Goal: Information Seeking & Learning: Check status

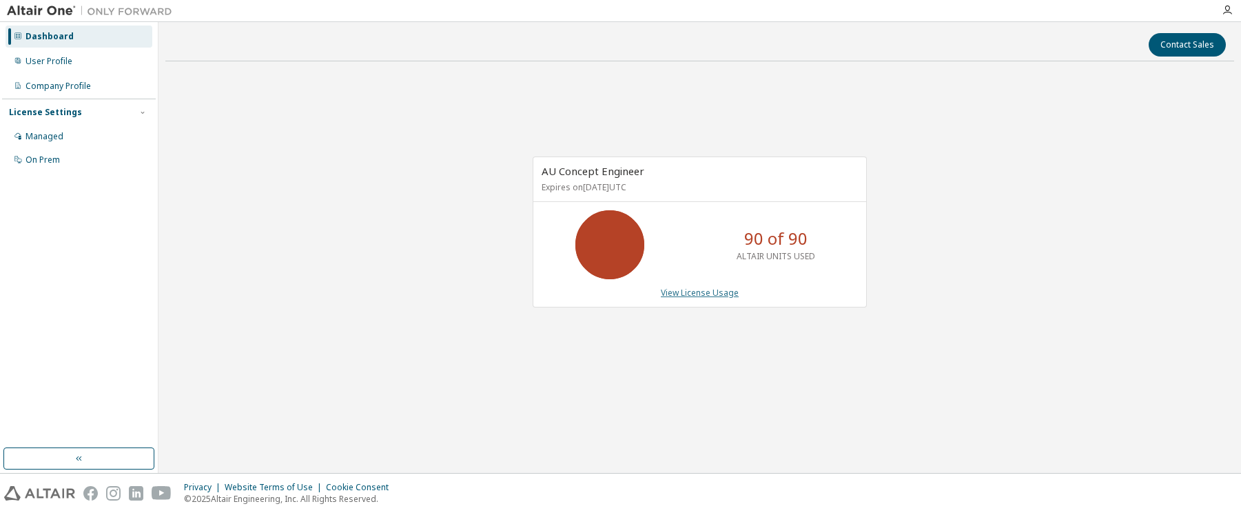
click at [712, 291] on link "View License Usage" at bounding box center [700, 293] width 78 height 12
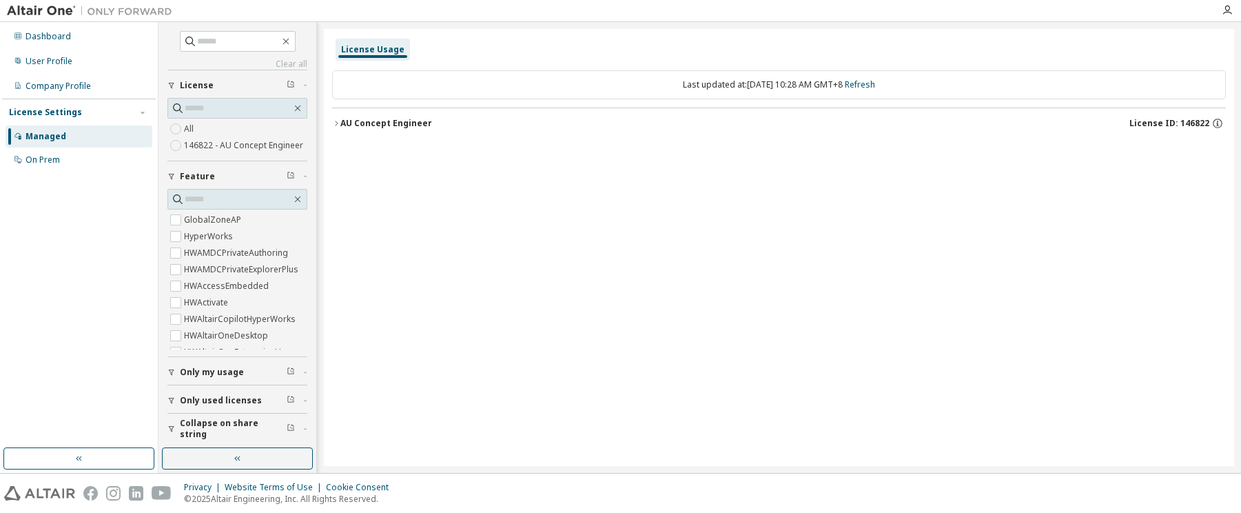
click at [368, 123] on div "AU Concept Engineer" at bounding box center [386, 123] width 92 height 11
click at [413, 125] on div "AU Concept Engineer" at bounding box center [386, 123] width 92 height 11
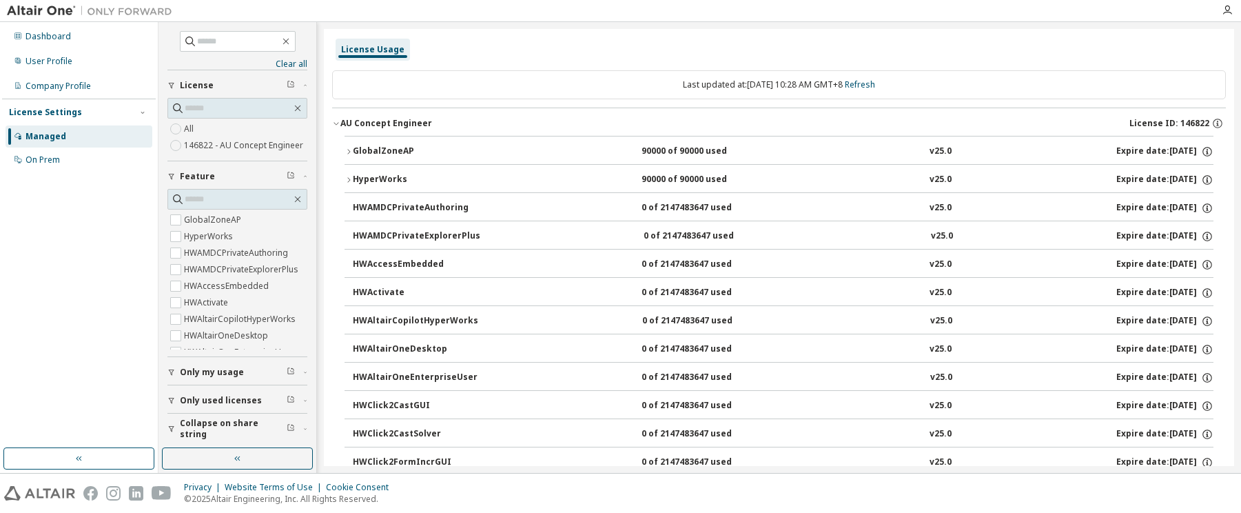
click at [449, 152] on div "GlobalZoneAP" at bounding box center [415, 151] width 124 height 12
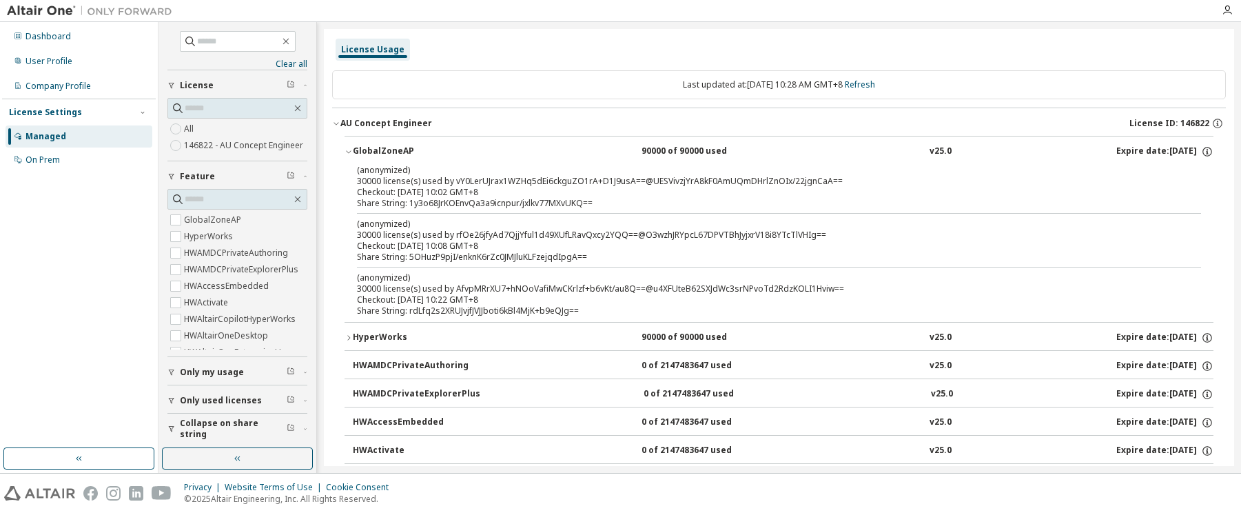
click at [387, 338] on div "HyperWorks" at bounding box center [415, 337] width 124 height 12
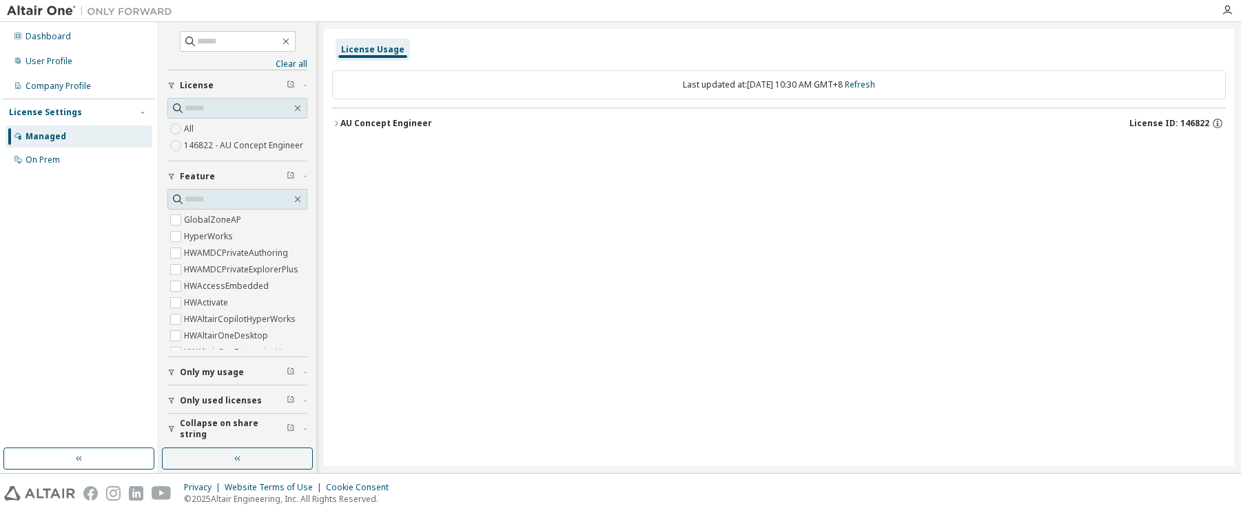
click at [394, 120] on div "AU Concept Engineer" at bounding box center [386, 123] width 92 height 11
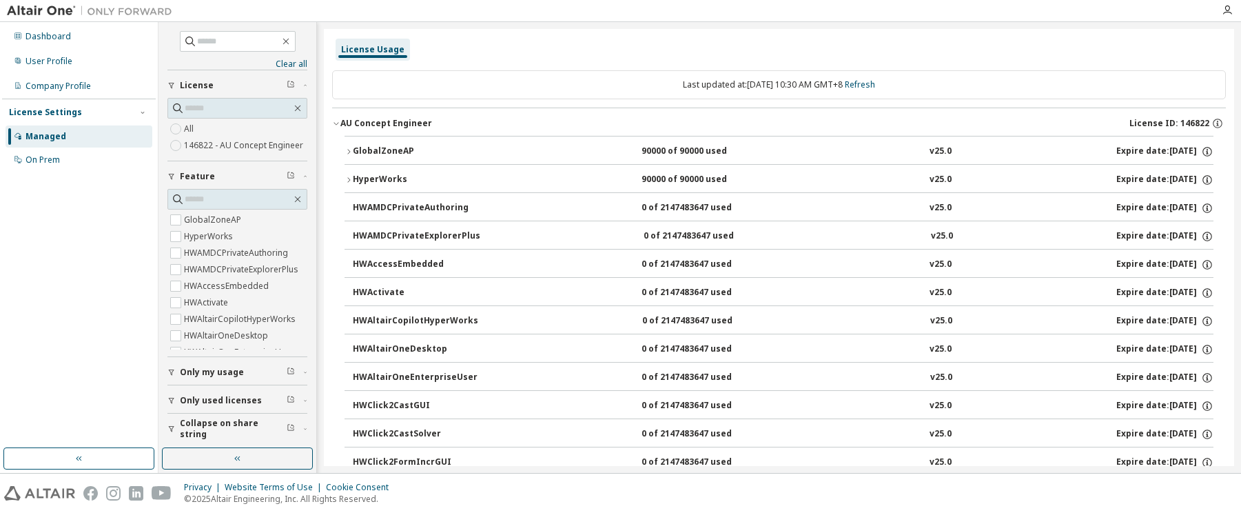
click at [399, 145] on div "GlobalZoneAP" at bounding box center [415, 151] width 124 height 12
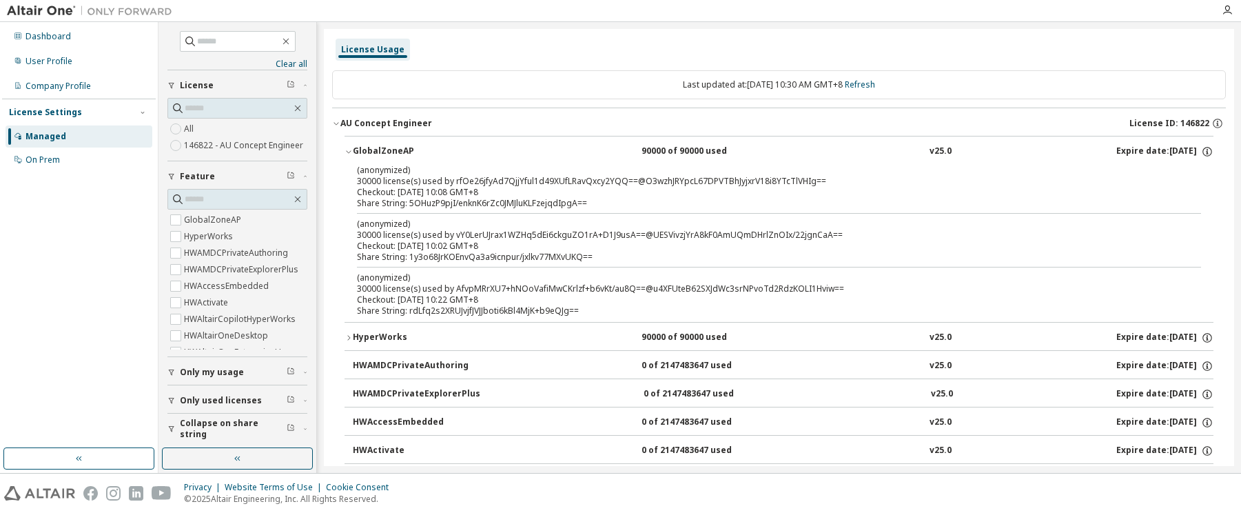
click at [399, 145] on div "GlobalZoneAP" at bounding box center [415, 151] width 124 height 12
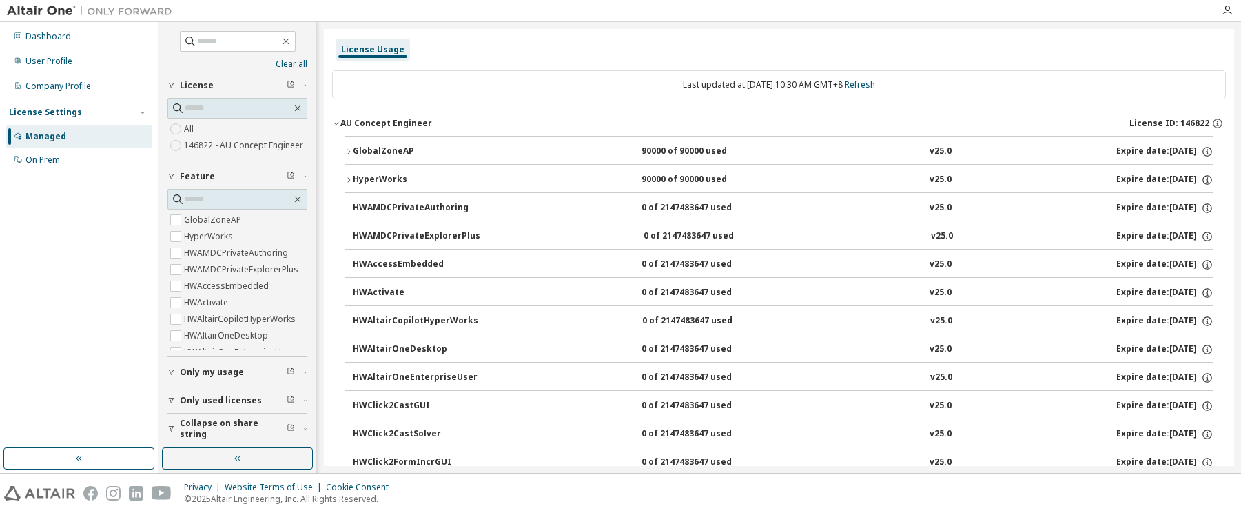
scroll to position [13, 0]
click at [220, 370] on span "Only my usage" at bounding box center [212, 369] width 64 height 11
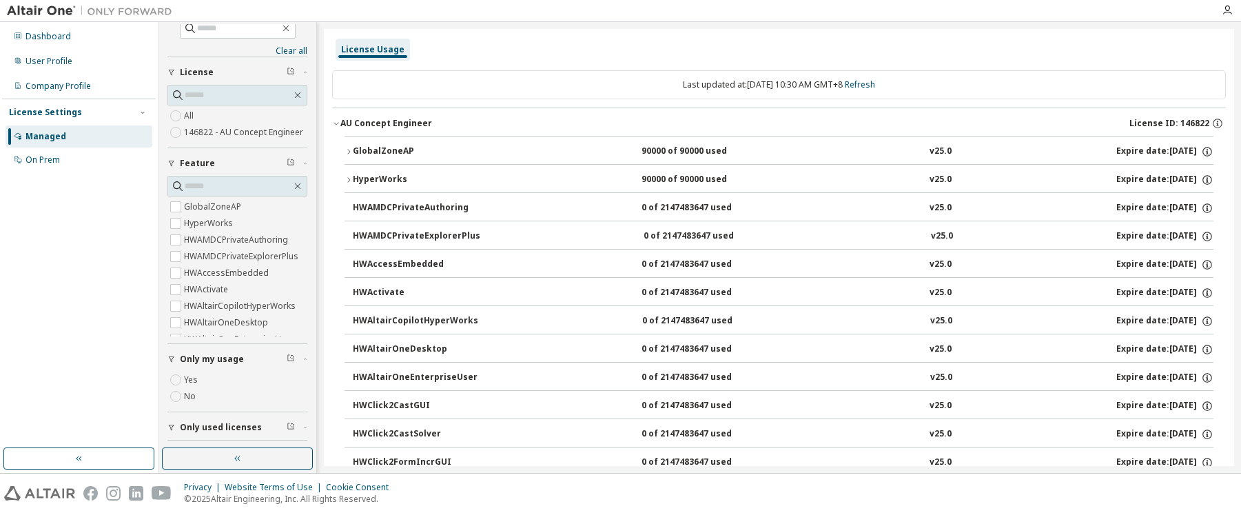
click at [220, 364] on span "Only my usage" at bounding box center [212, 358] width 64 height 11
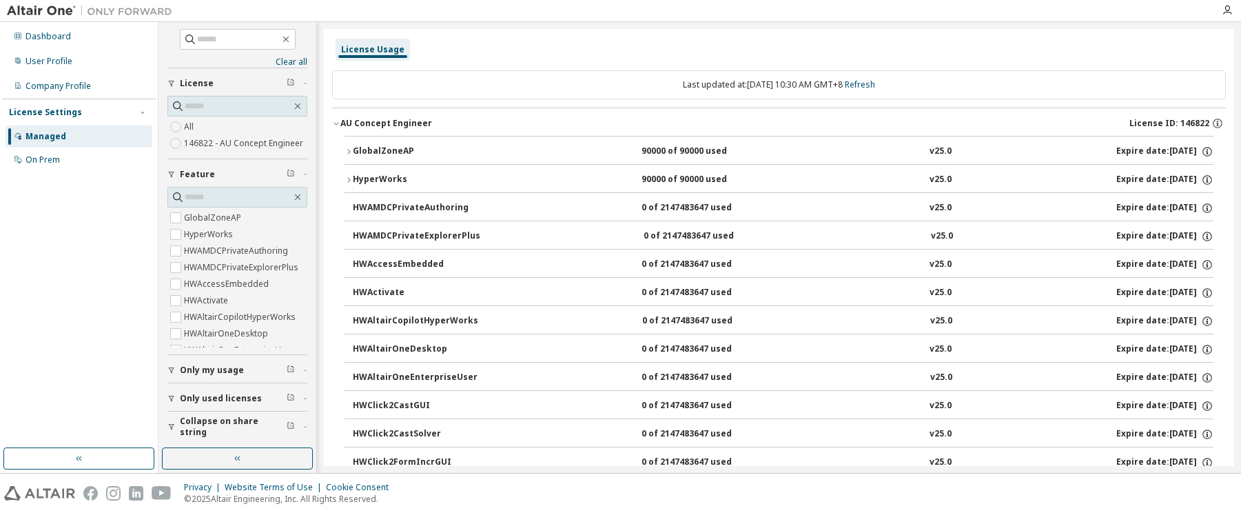
click at [217, 397] on span "Only used licenses" at bounding box center [221, 398] width 82 height 11
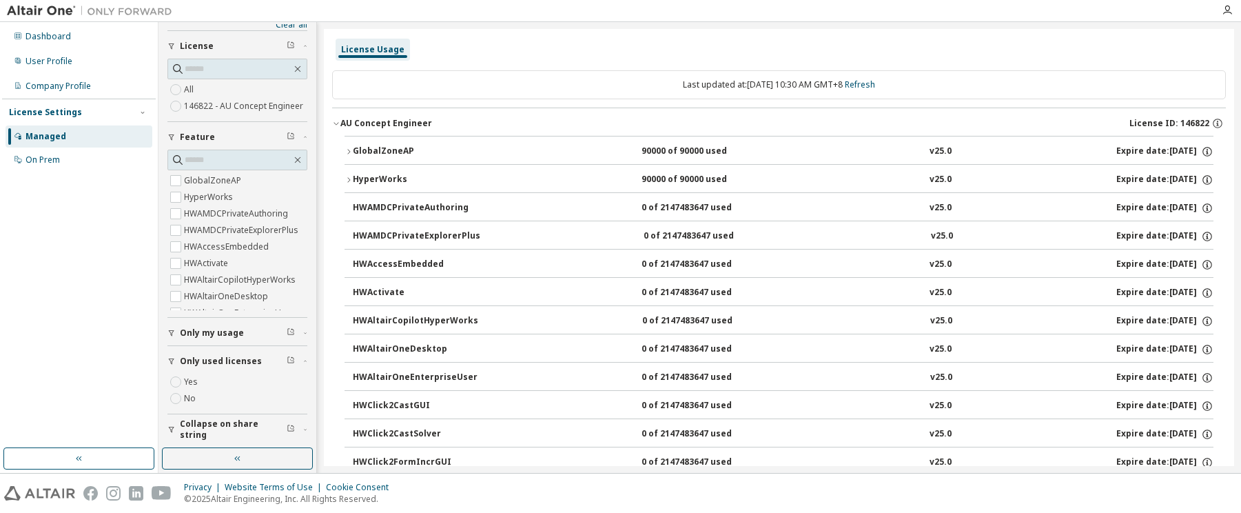
scroll to position [53, 0]
click at [200, 422] on span "Collapse on share string" at bounding box center [233, 426] width 107 height 22
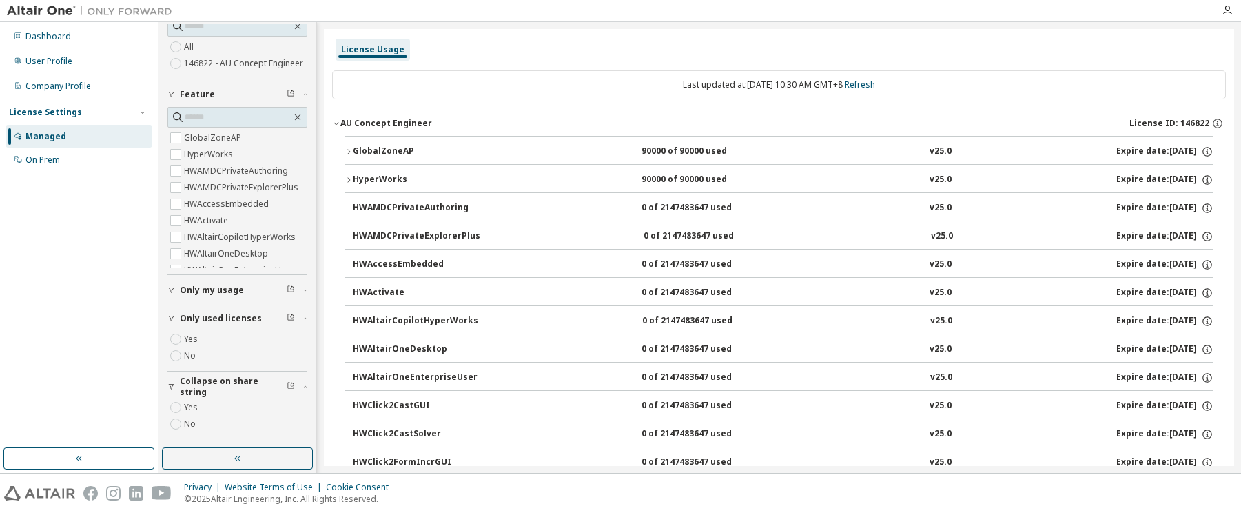
scroll to position [0, 0]
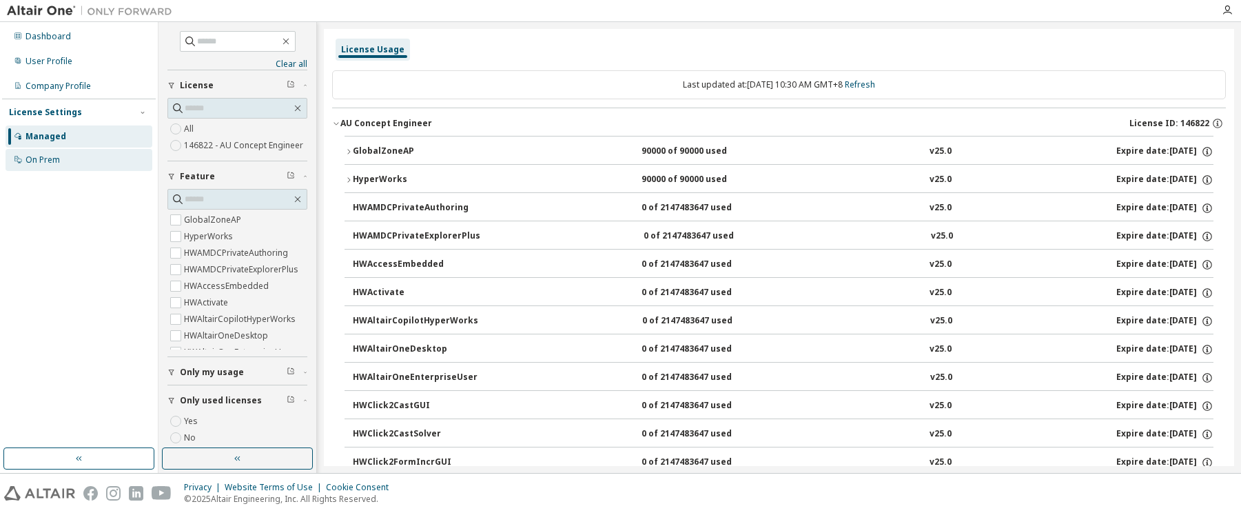
click at [50, 163] on div "On Prem" at bounding box center [42, 159] width 34 height 11
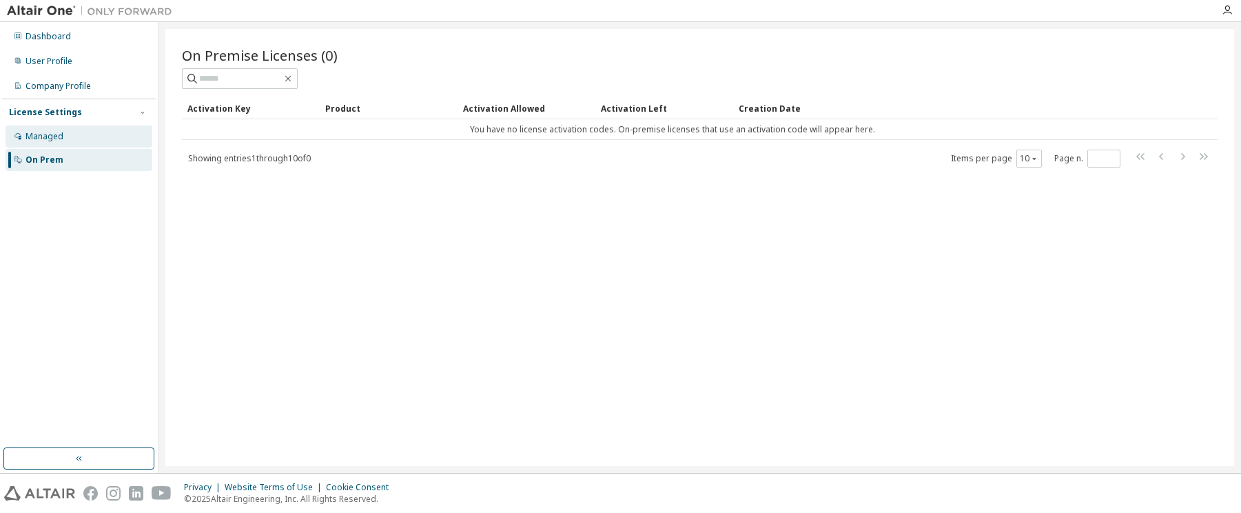
click at [67, 136] on div "Managed" at bounding box center [79, 136] width 147 height 22
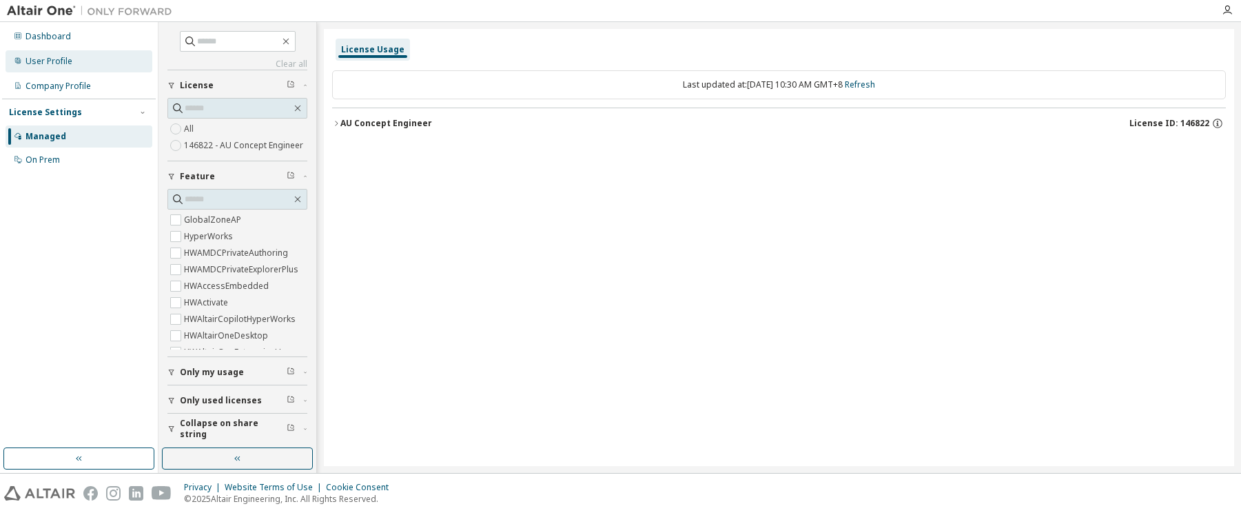
click at [68, 65] on div "User Profile" at bounding box center [48, 61] width 47 height 11
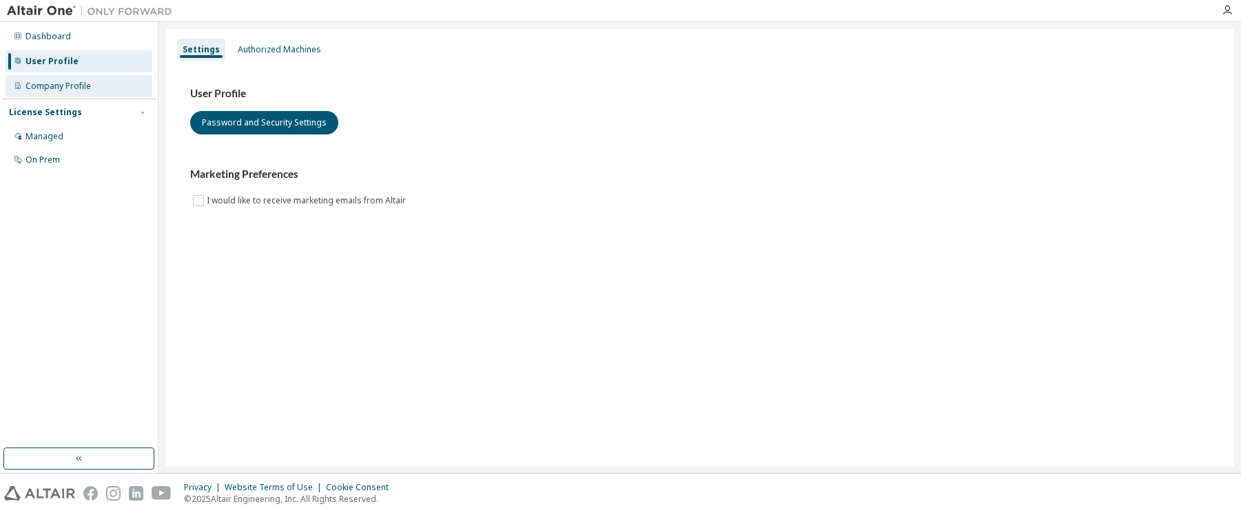
click at [69, 82] on div "Company Profile" at bounding box center [57, 86] width 65 height 11
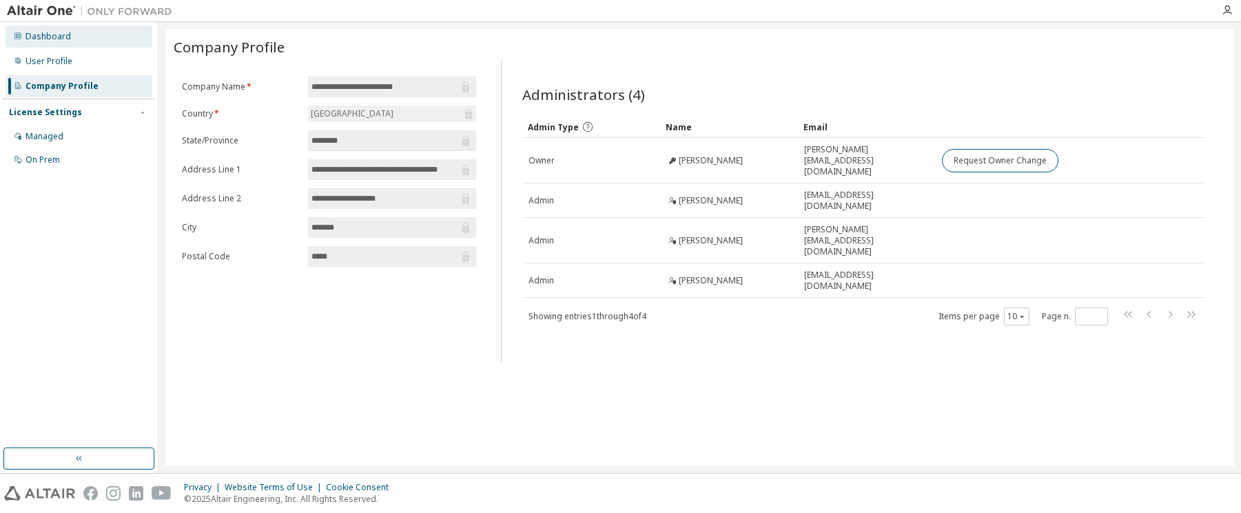
click at [73, 39] on div "Dashboard" at bounding box center [79, 36] width 147 height 22
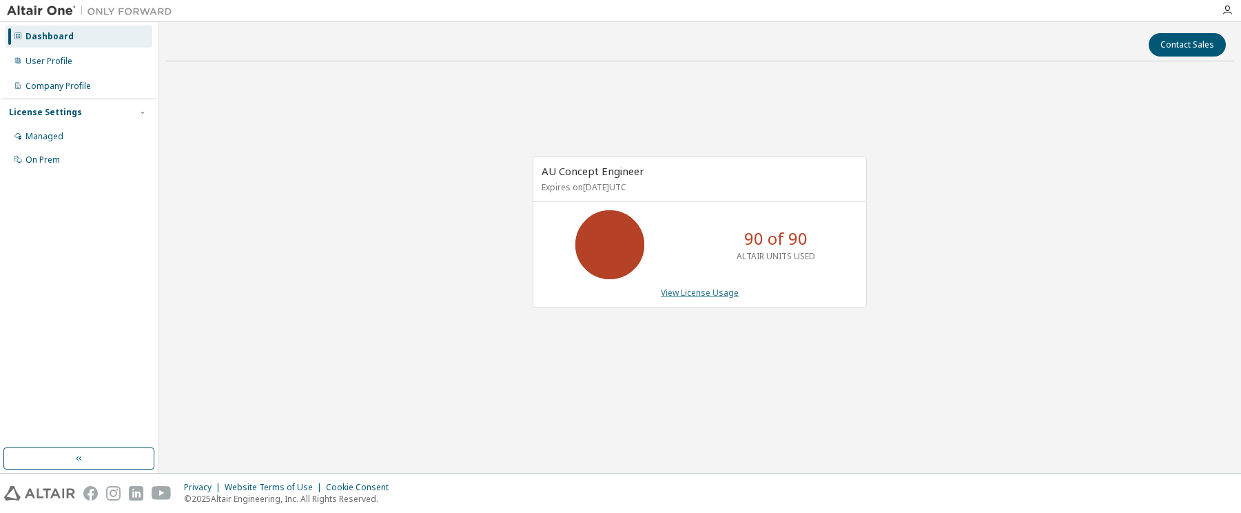
click at [693, 290] on link "View License Usage" at bounding box center [700, 293] width 78 height 12
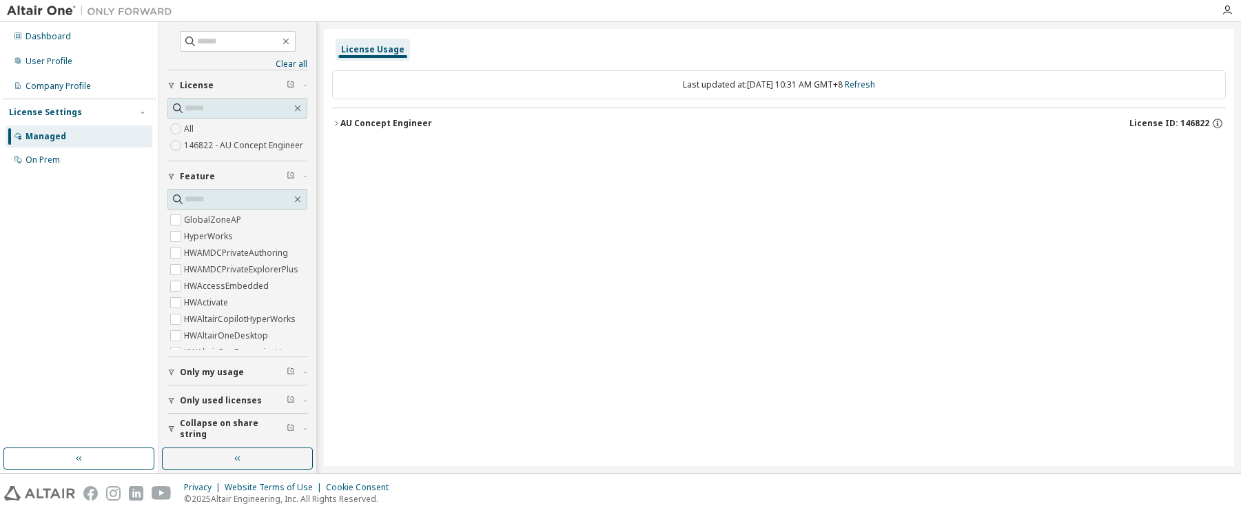
click at [358, 123] on div "AU Concept Engineer" at bounding box center [386, 123] width 92 height 11
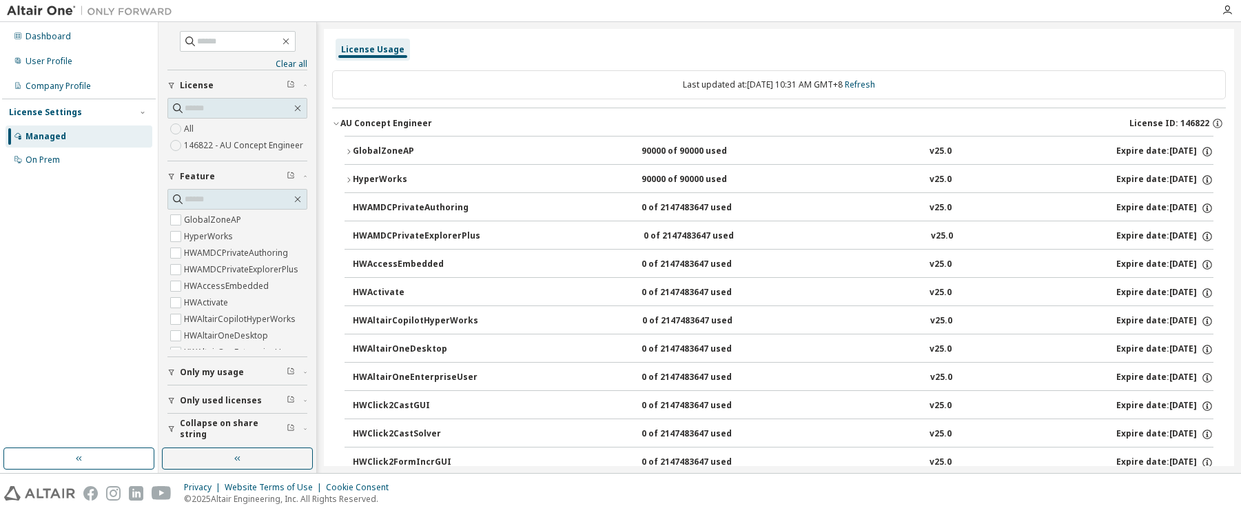
click at [380, 145] on div "GlobalZoneAP" at bounding box center [415, 151] width 124 height 12
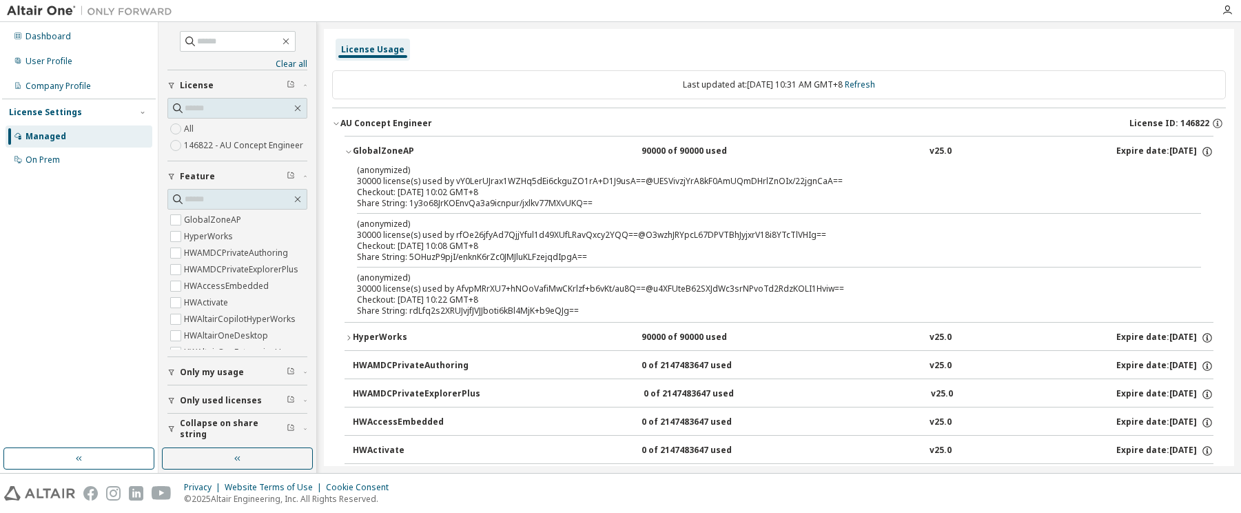
click at [45, 127] on div "Managed" at bounding box center [79, 136] width 147 height 22
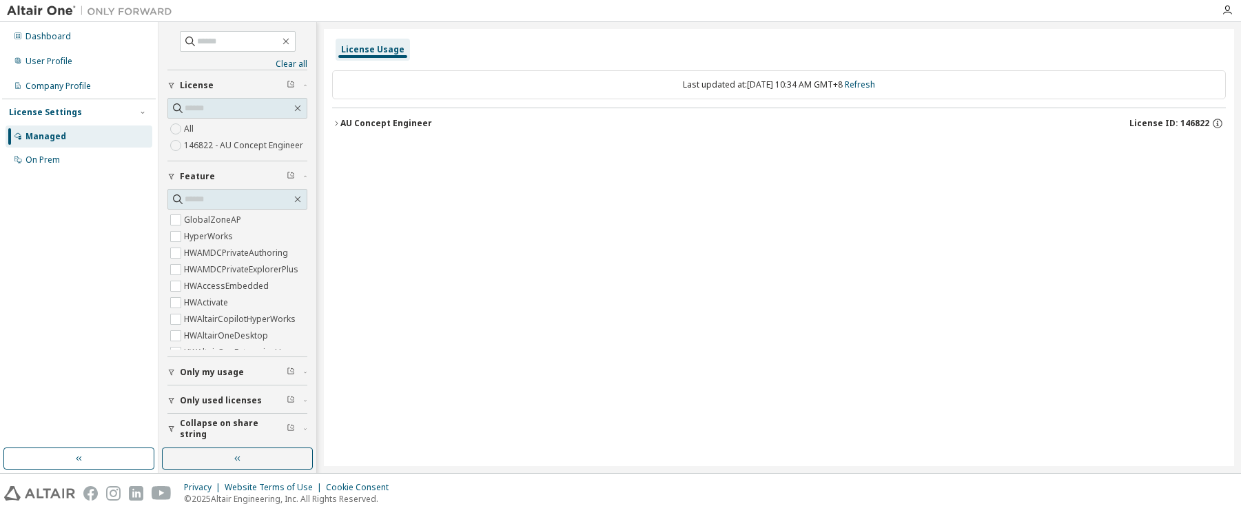
click at [380, 119] on div "AU Concept Engineer" at bounding box center [386, 123] width 92 height 11
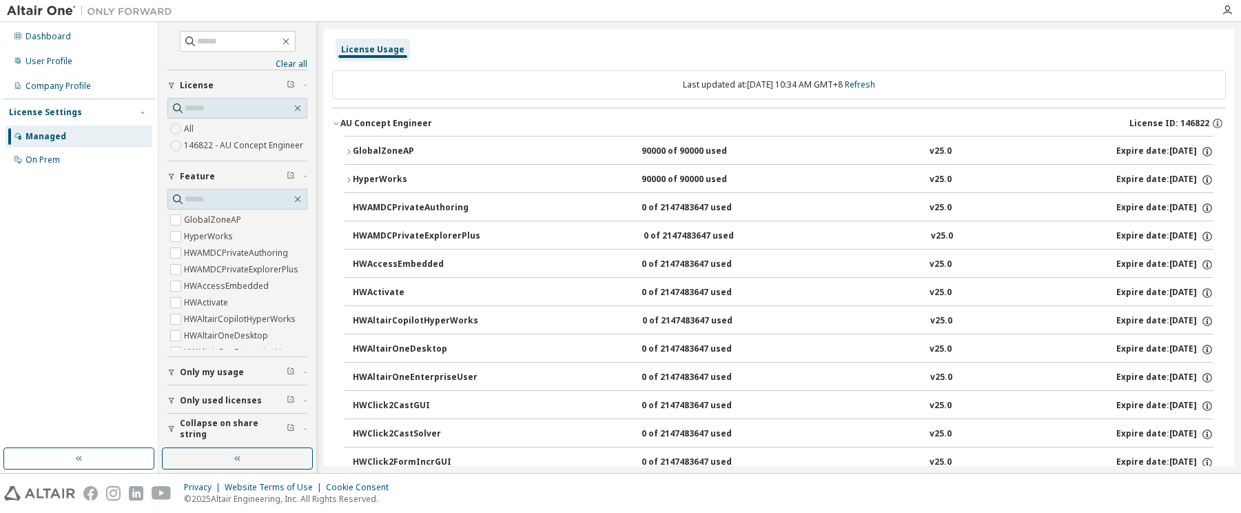
click at [380, 152] on div "GlobalZoneAP" at bounding box center [415, 151] width 124 height 12
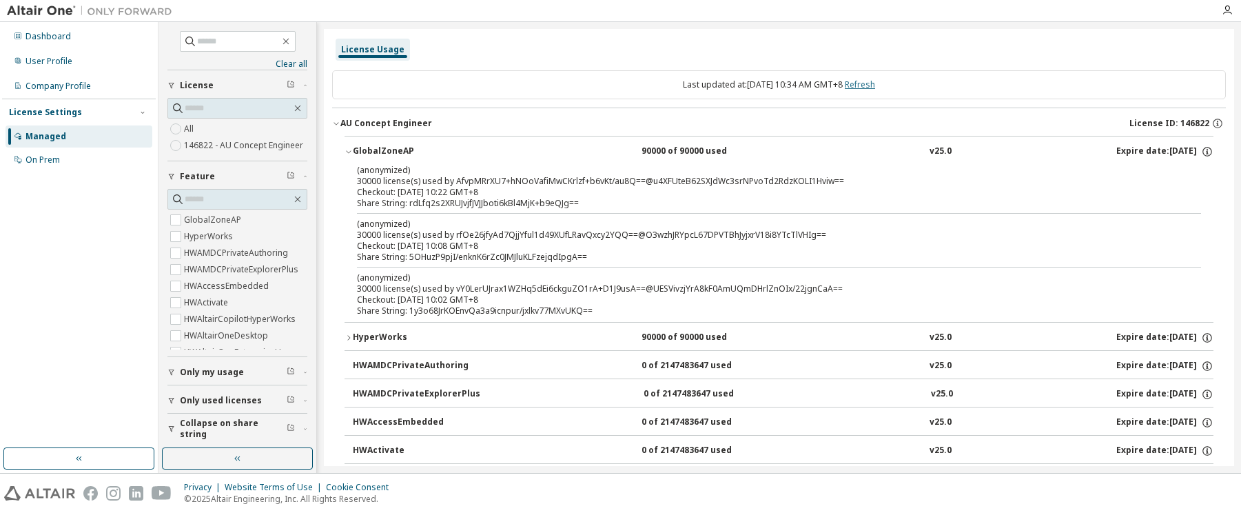
click at [872, 83] on link "Refresh" at bounding box center [860, 85] width 30 height 12
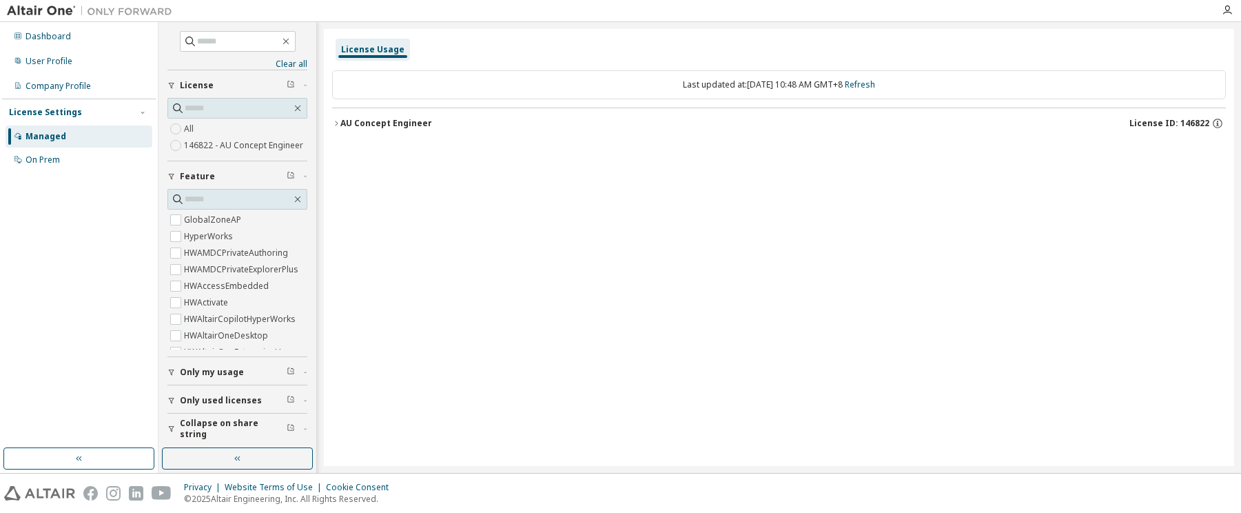
click at [380, 125] on div "AU Concept Engineer" at bounding box center [386, 123] width 92 height 11
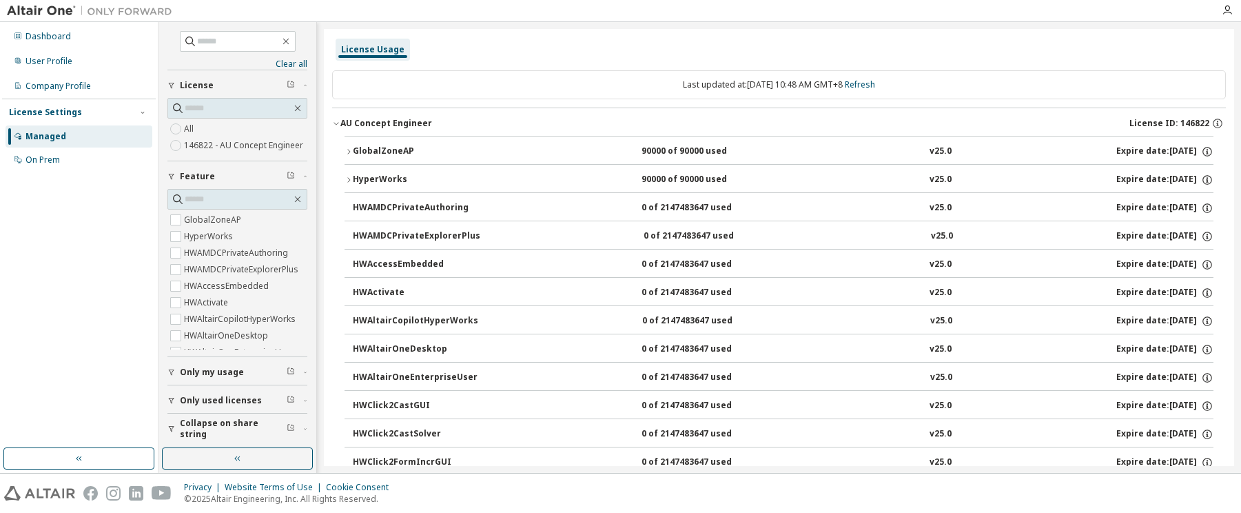
click at [382, 145] on div "GlobalZoneAP" at bounding box center [415, 151] width 124 height 12
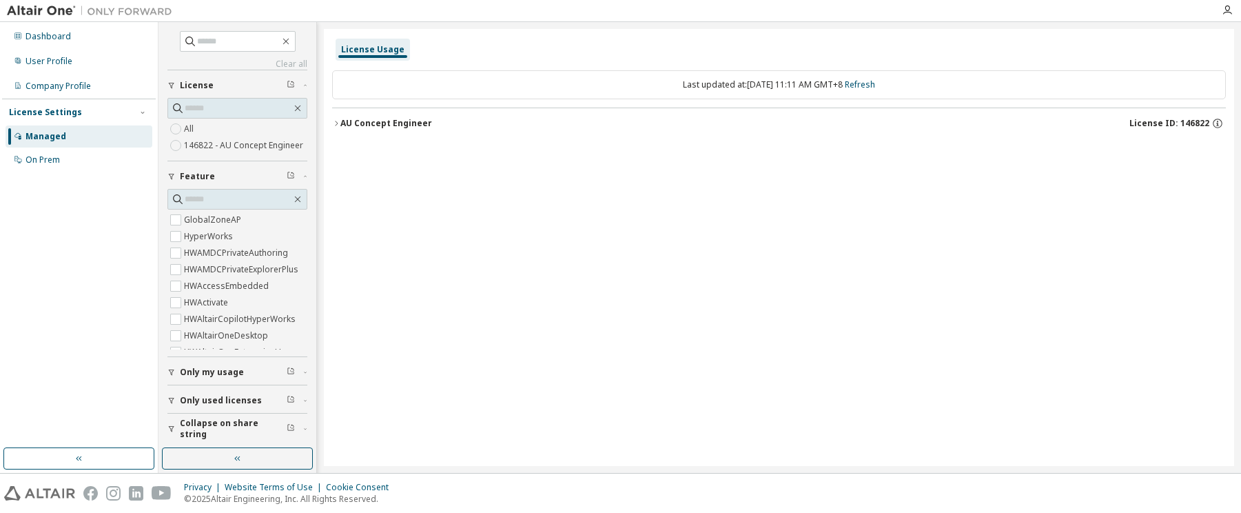
click at [385, 125] on div "AU Concept Engineer" at bounding box center [386, 123] width 92 height 11
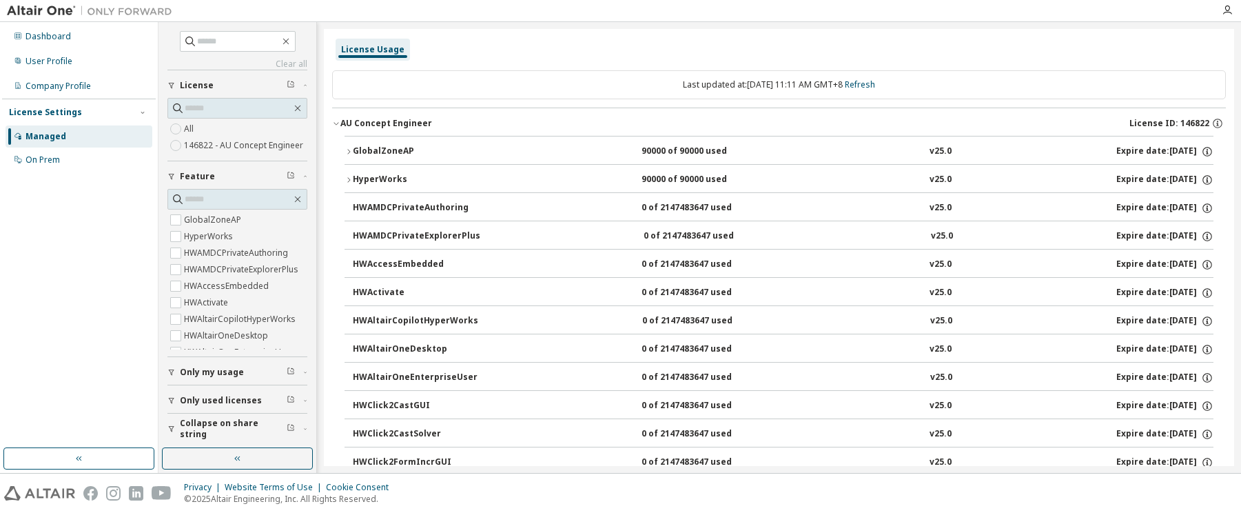
click at [530, 146] on div "GlobalZoneAP 90000 of 90000 used v25.0 Expire date: 2026-07-13" at bounding box center [783, 151] width 861 height 12
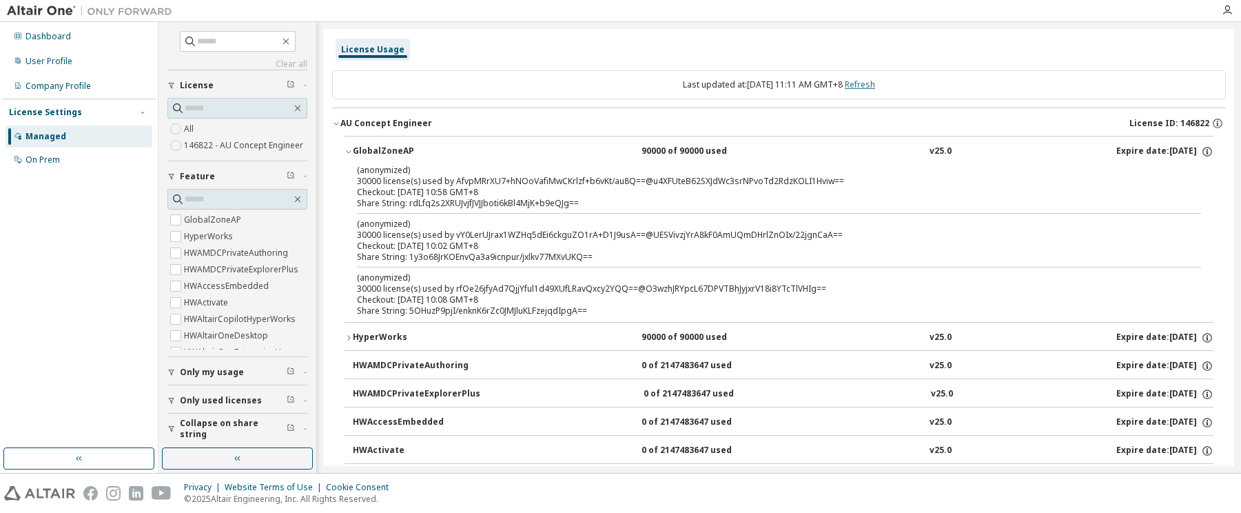
click at [874, 82] on link "Refresh" at bounding box center [860, 85] width 30 height 12
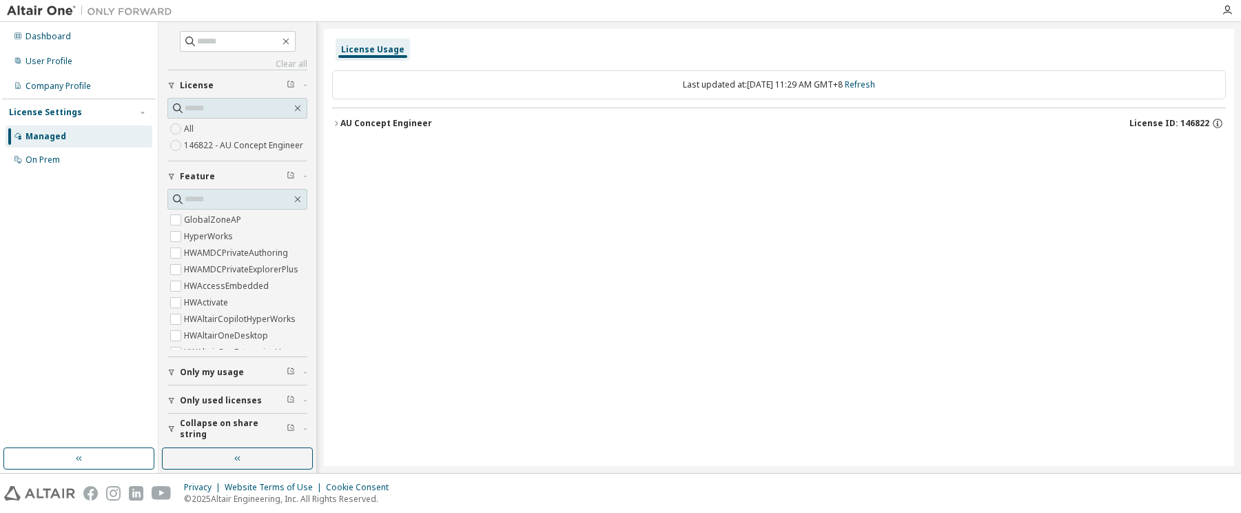
click at [386, 119] on div "AU Concept Engineer" at bounding box center [386, 123] width 92 height 11
